Goal: Entertainment & Leisure: Consume media (video, audio)

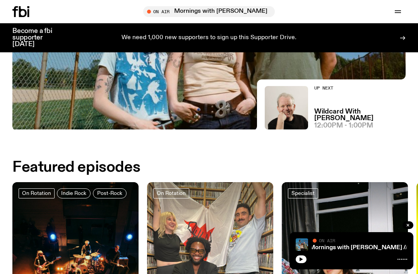
scroll to position [156, 0]
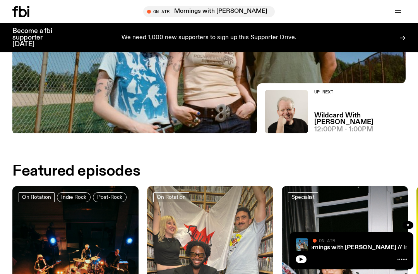
click at [304, 121] on img at bounding box center [286, 111] width 43 height 43
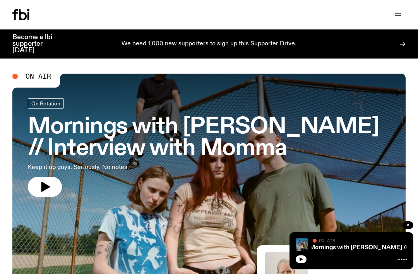
click at [302, 257] on icon "button" at bounding box center [301, 259] width 5 height 5
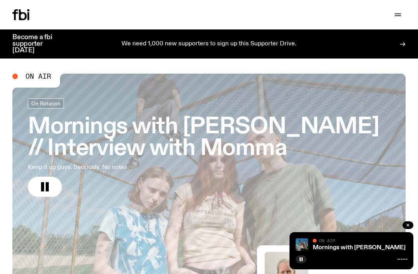
click at [343, 245] on link "Mornings with [PERSON_NAME] // Interview with Momma" at bounding box center [395, 247] width 164 height 6
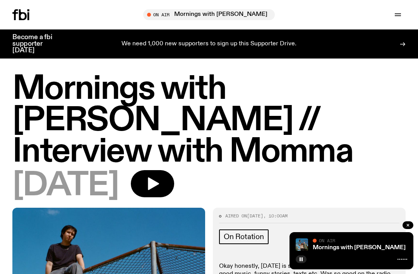
click at [160, 189] on icon "button" at bounding box center [152, 183] width 15 height 15
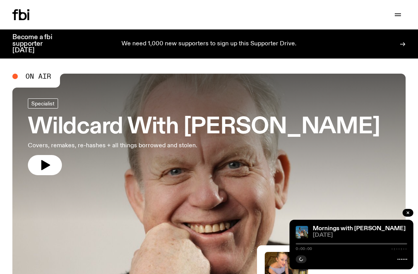
click at [50, 169] on icon "button" at bounding box center [45, 165] width 12 height 12
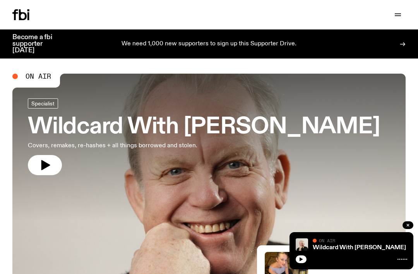
click at [306, 257] on button "button" at bounding box center [301, 259] width 11 height 8
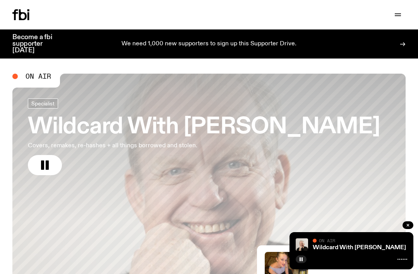
click at [358, 247] on link "Wildcard With [PERSON_NAME]" at bounding box center [359, 247] width 93 height 6
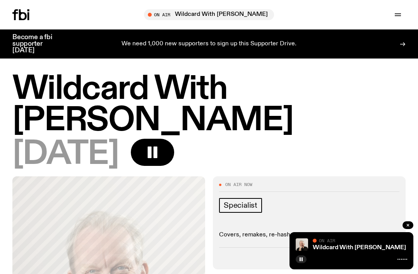
click at [376, 255] on div at bounding box center [352, 258] width 112 height 9
click at [363, 249] on link "Wildcard With [PERSON_NAME]" at bounding box center [359, 247] width 93 height 6
click at [401, 245] on div "Wildcard With [PERSON_NAME]" at bounding box center [359, 248] width 96 height 6
